Goal: Entertainment & Leisure: Consume media (video, audio)

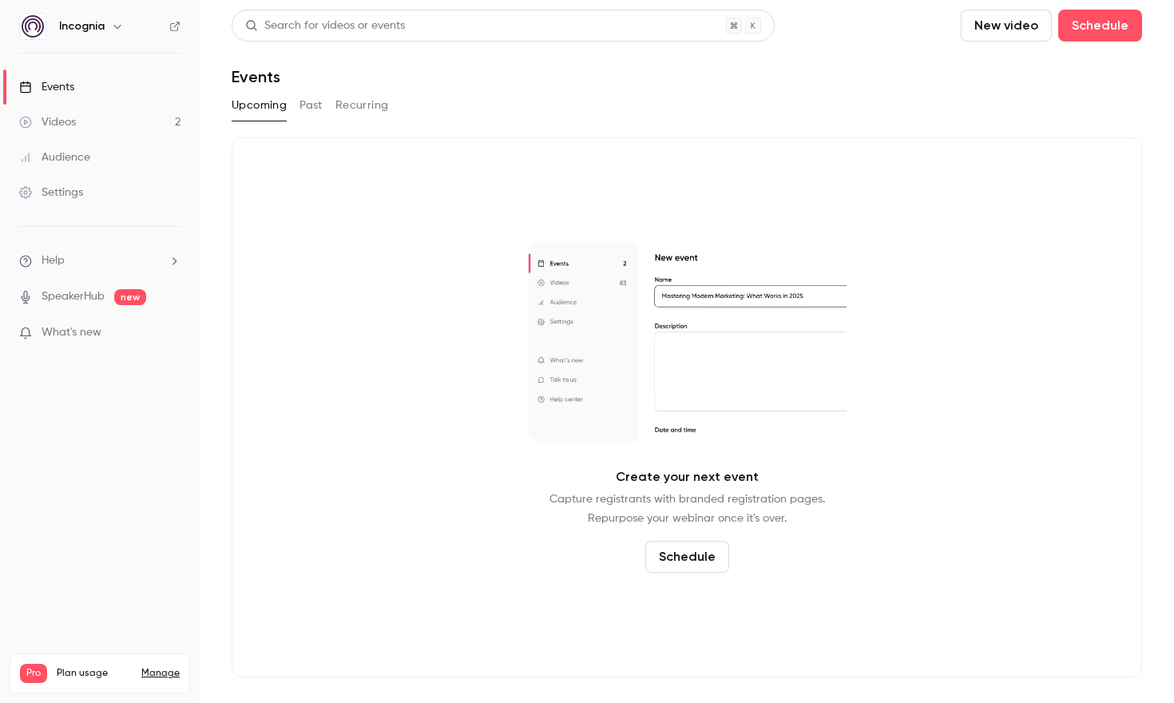
click at [109, 129] on link "Videos 2" at bounding box center [100, 122] width 200 height 35
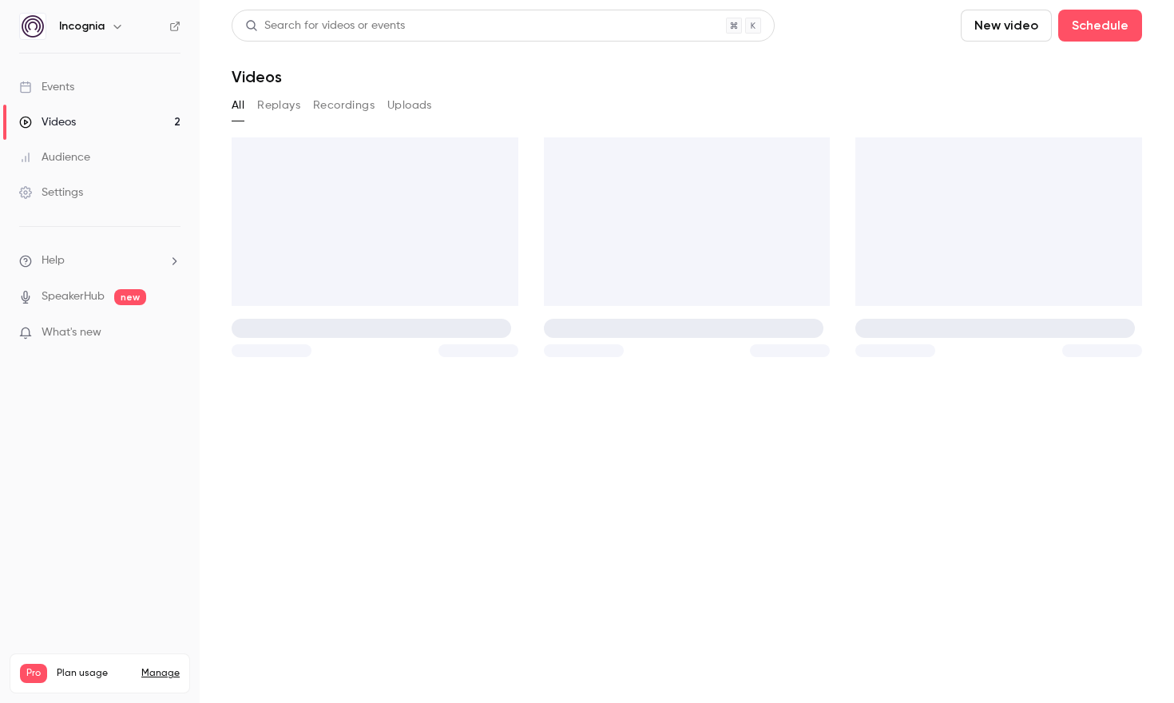
click at [93, 101] on link "Events" at bounding box center [100, 86] width 200 height 35
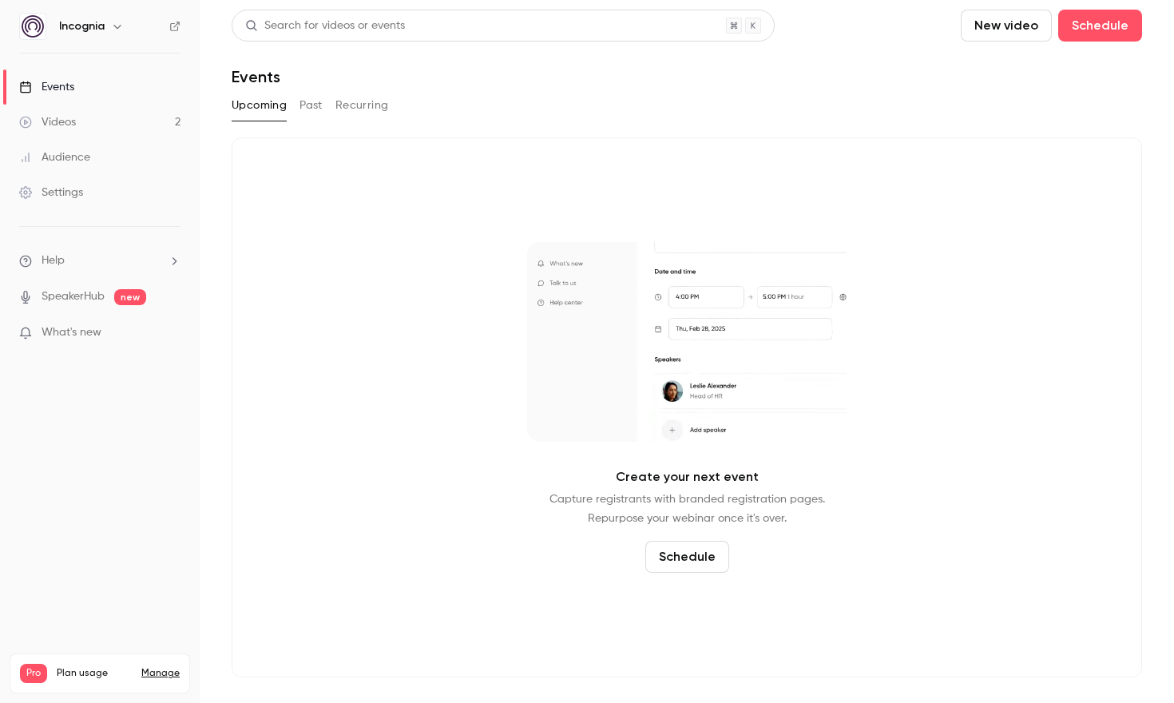
click at [307, 100] on button "Past" at bounding box center [310, 106] width 23 height 26
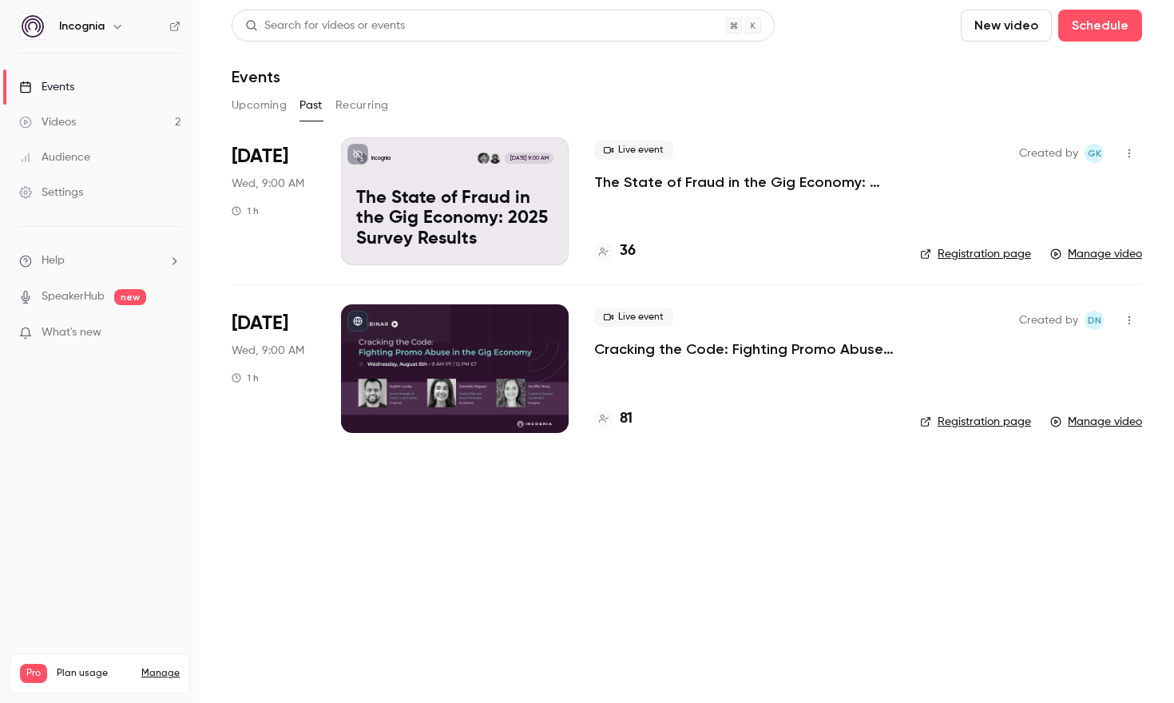
click at [628, 251] on h4 "36" at bounding box center [628, 251] width 16 height 22
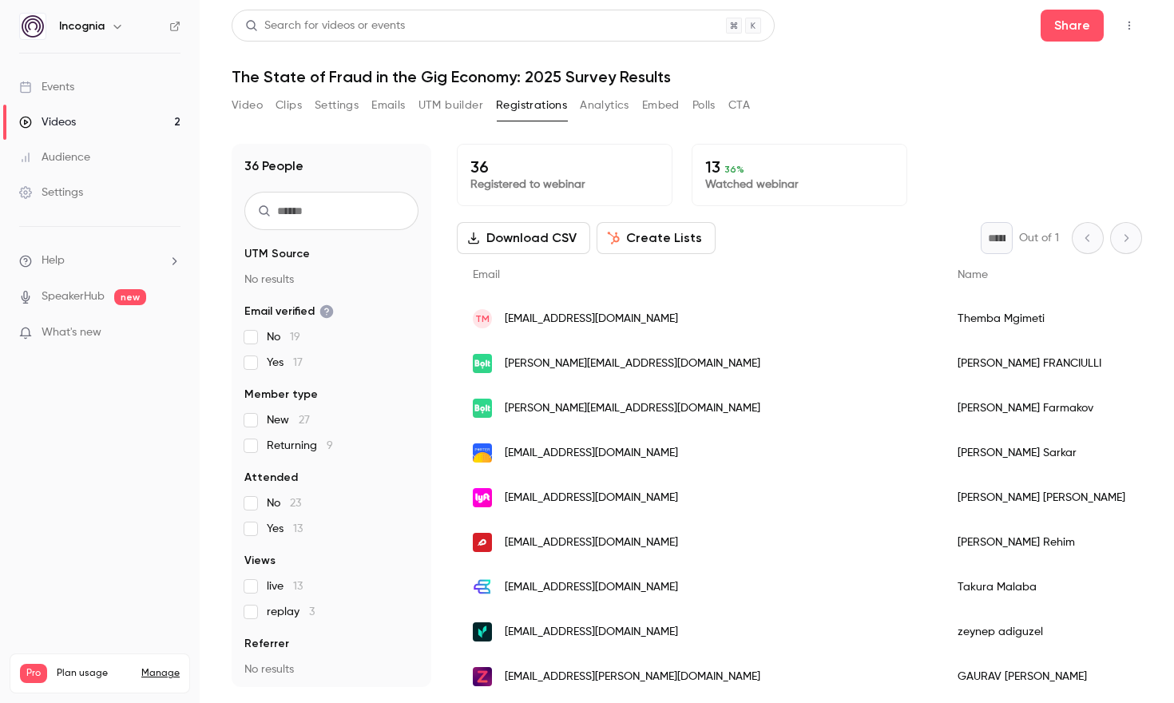
click at [240, 109] on button "Video" at bounding box center [247, 106] width 31 height 26
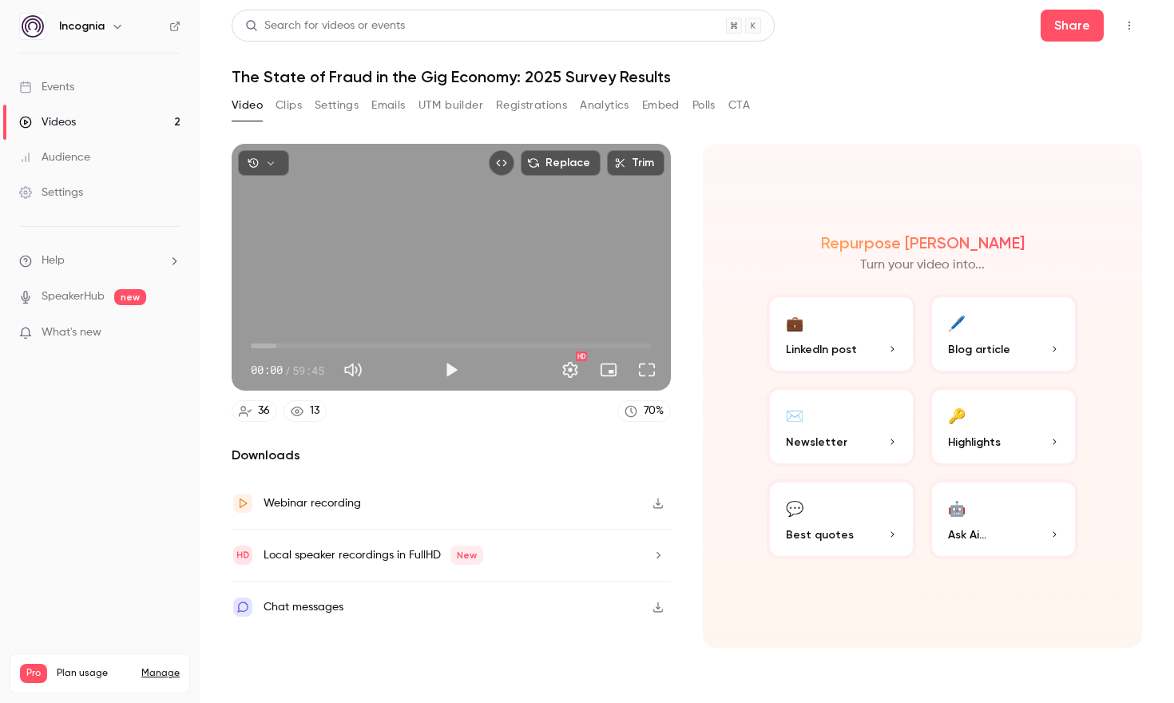
click at [658, 501] on icon "button" at bounding box center [658, 502] width 13 height 11
